Goal: Task Accomplishment & Management: Complete application form

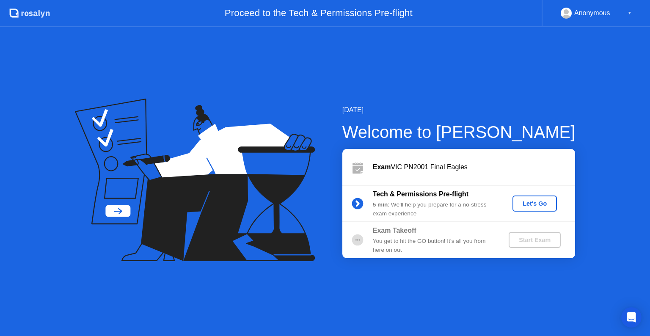
click at [538, 204] on div "Let's Go" at bounding box center [535, 203] width 38 height 7
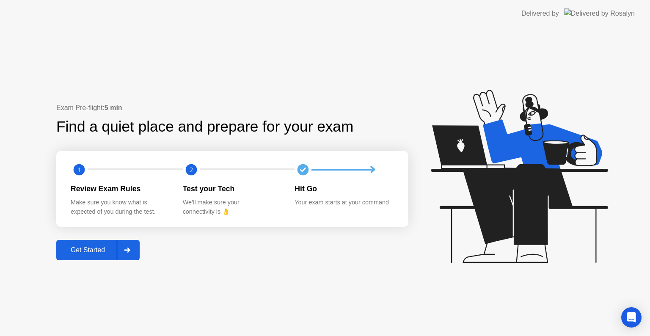
click at [120, 247] on div at bounding box center [127, 249] width 20 height 19
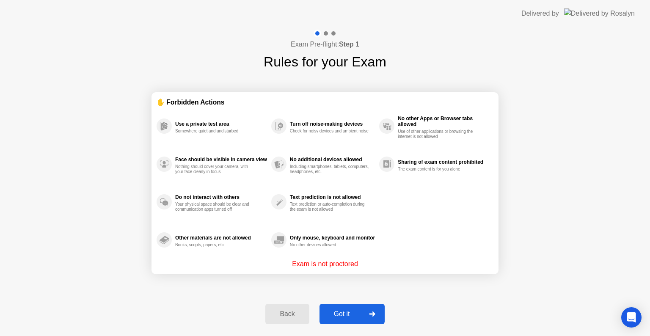
click at [371, 314] on icon at bounding box center [372, 313] width 6 height 5
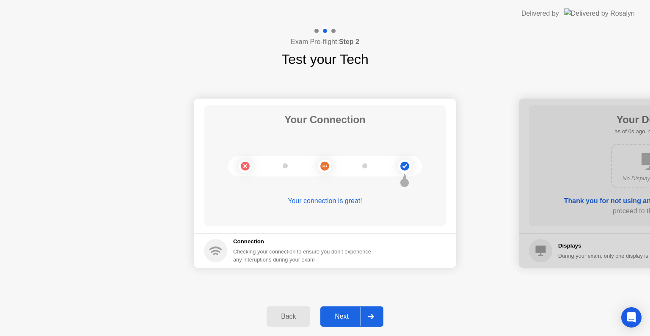
click at [371, 314] on icon at bounding box center [371, 316] width 6 height 5
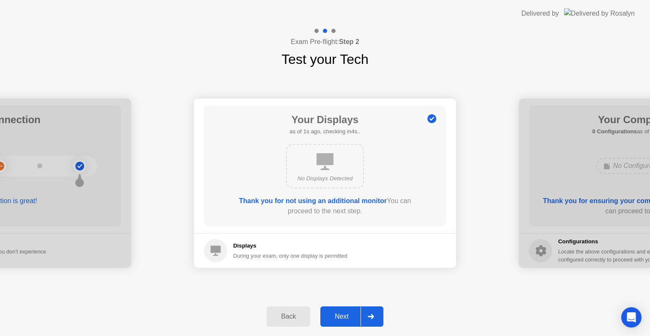
click at [371, 314] on icon at bounding box center [371, 316] width 6 height 5
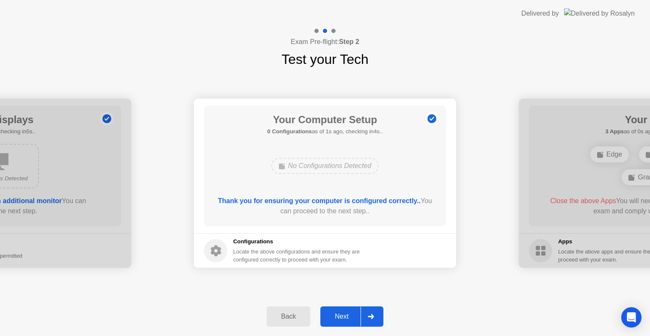
click at [283, 318] on div "Back" at bounding box center [288, 317] width 38 height 8
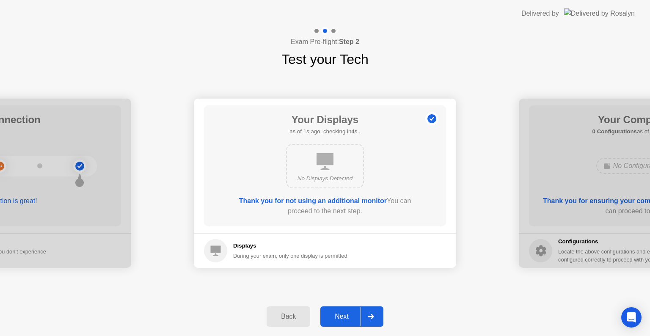
click at [283, 318] on div "Back" at bounding box center [288, 317] width 38 height 8
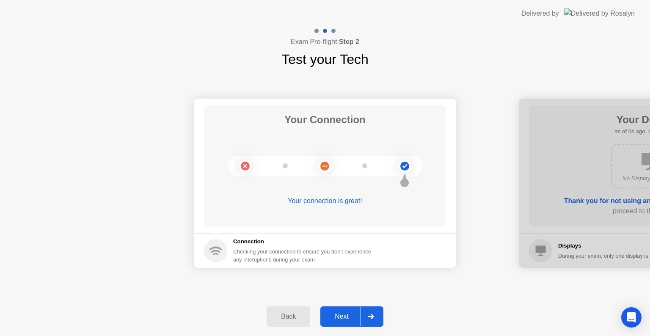
click at [368, 315] on icon at bounding box center [371, 316] width 6 height 5
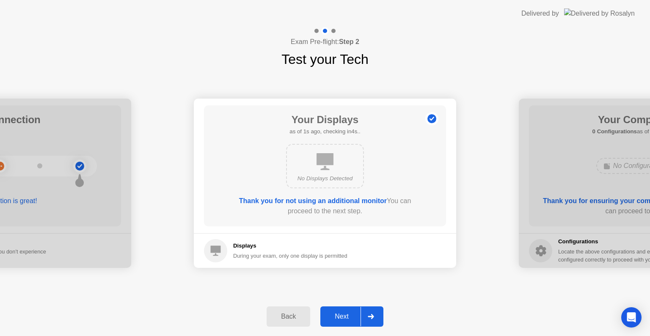
click at [368, 315] on icon at bounding box center [371, 316] width 6 height 5
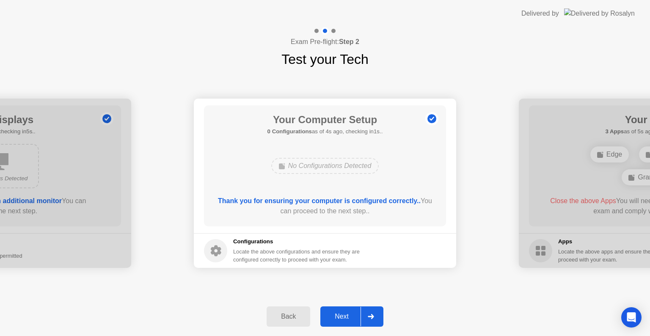
click at [368, 315] on icon at bounding box center [371, 316] width 6 height 5
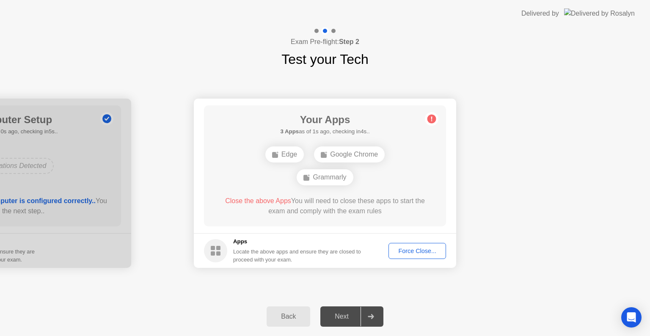
click at [368, 315] on icon at bounding box center [371, 316] width 6 height 5
click at [409, 252] on div "Force Close..." at bounding box center [417, 250] width 52 height 7
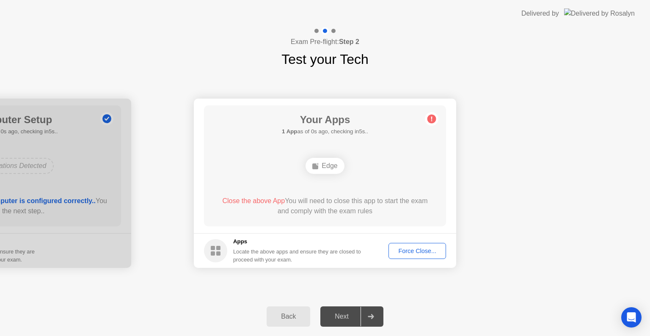
click at [418, 249] on div "Force Close..." at bounding box center [417, 250] width 52 height 7
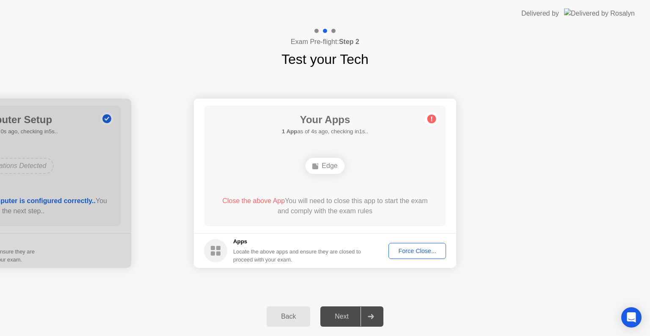
click at [408, 247] on div "Force Close..." at bounding box center [417, 250] width 52 height 7
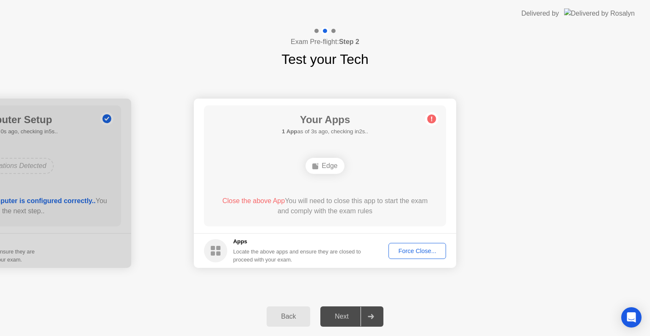
click at [428, 247] on div "Force Close..." at bounding box center [417, 250] width 52 height 7
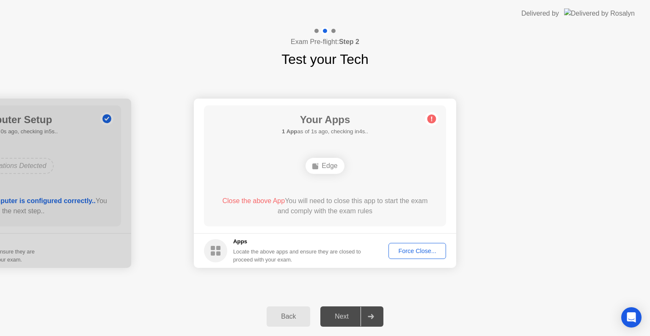
click at [416, 247] on div "Force Close..." at bounding box center [417, 250] width 52 height 7
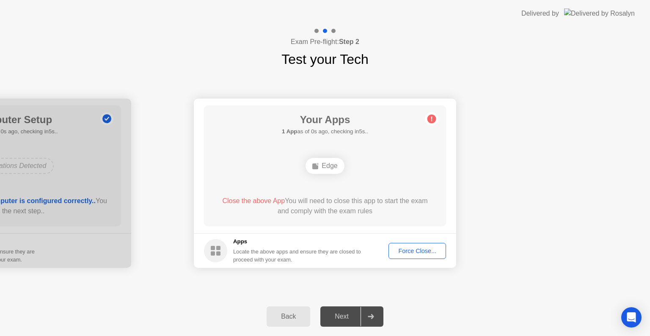
click at [412, 251] on div "Force Close..." at bounding box center [417, 250] width 52 height 7
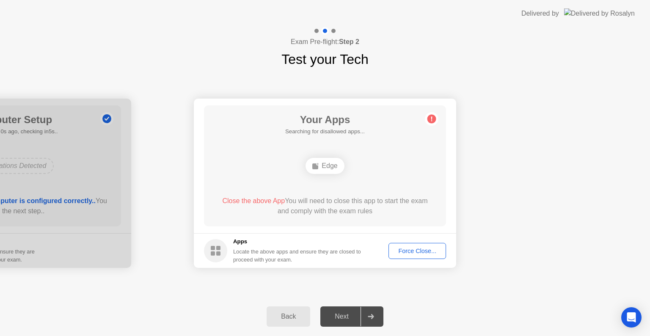
click at [408, 252] on div "Force Close..." at bounding box center [417, 250] width 52 height 7
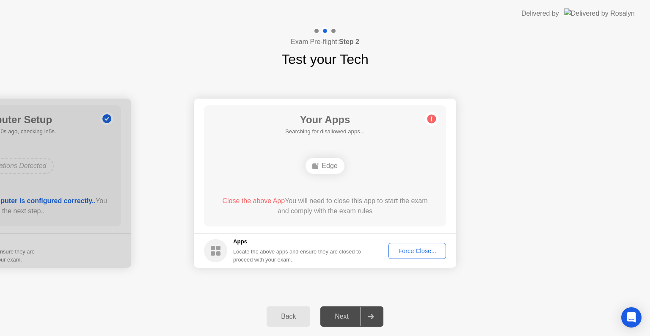
click at [401, 251] on div "Force Close..." at bounding box center [417, 250] width 52 height 7
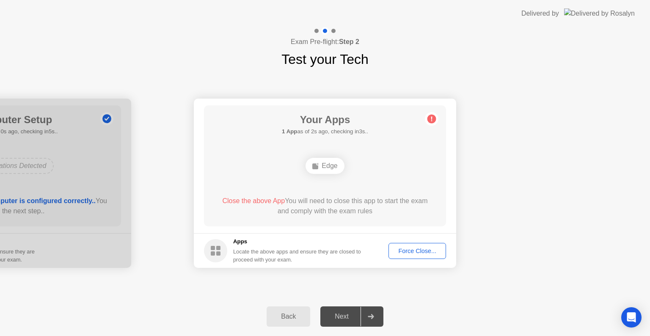
click at [428, 120] on circle at bounding box center [431, 119] width 9 height 9
click at [527, 283] on div "Your Connection Your connection is great! Connection Checking your connection t…" at bounding box center [325, 183] width 650 height 228
click at [281, 317] on div "Back" at bounding box center [288, 317] width 38 height 8
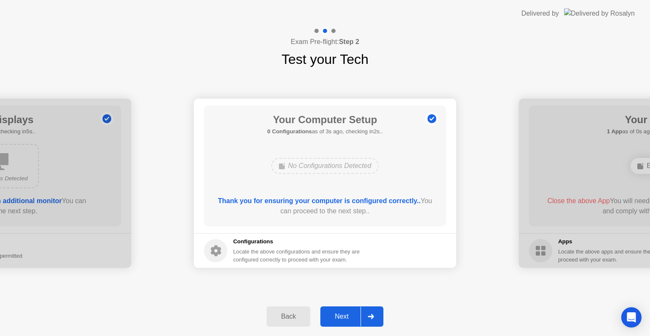
click at [370, 316] on icon at bounding box center [371, 316] width 6 height 5
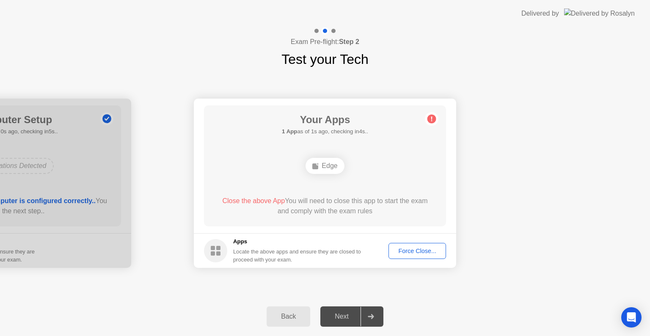
click at [403, 250] on div "Force Close..." at bounding box center [417, 250] width 52 height 7
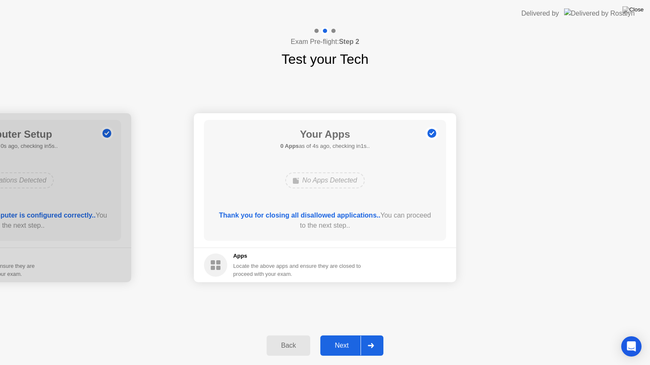
click at [363, 335] on div at bounding box center [370, 345] width 20 height 19
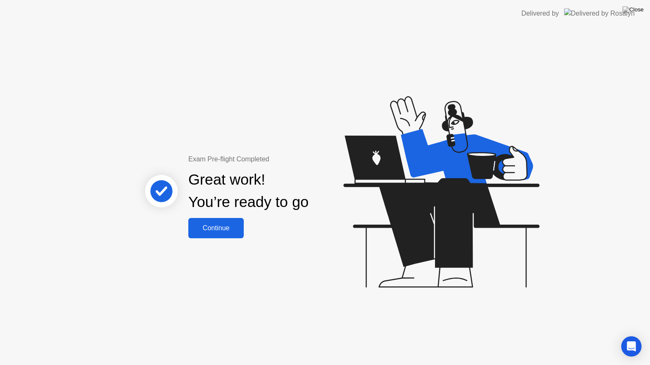
click at [219, 225] on div "Continue" at bounding box center [216, 229] width 50 height 8
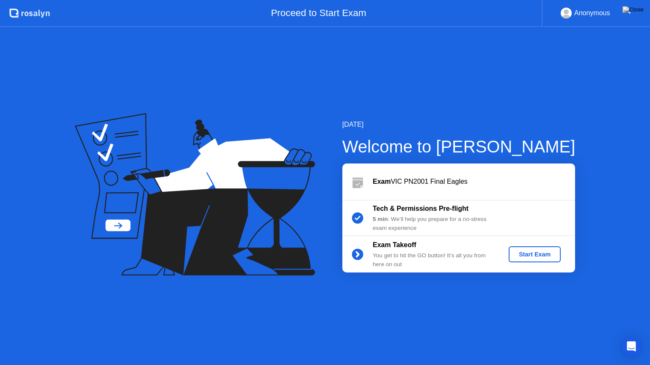
click at [522, 257] on div "Start Exam" at bounding box center [534, 254] width 45 height 7
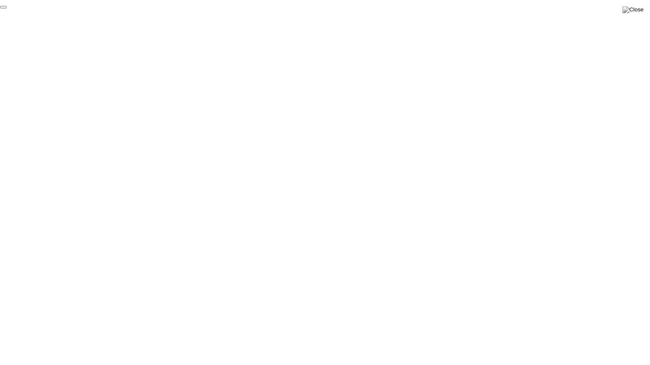
click div "End Proctoring Session"
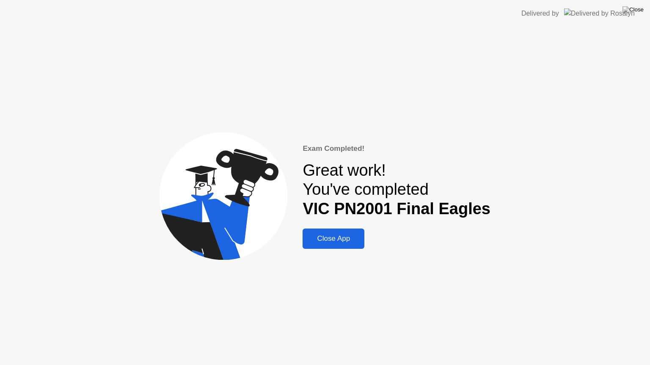
click at [644, 9] on button at bounding box center [632, 9] width 25 height 11
